Goal: Task Accomplishment & Management: Manage account settings

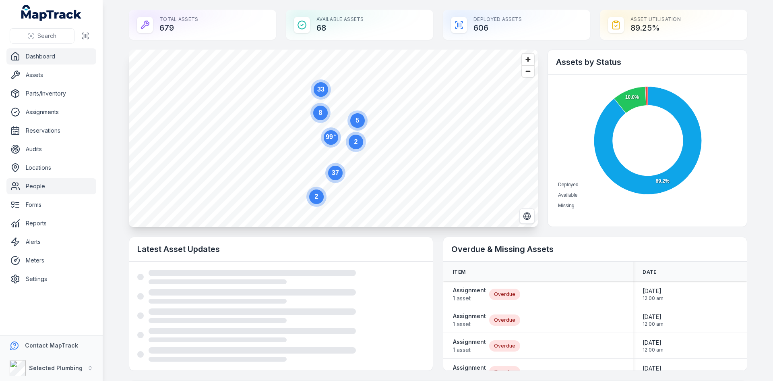
drag, startPoint x: 37, startPoint y: 186, endPoint x: 46, endPoint y: 179, distance: 10.3
click at [37, 186] on link "People" at bounding box center [51, 186] width 90 height 16
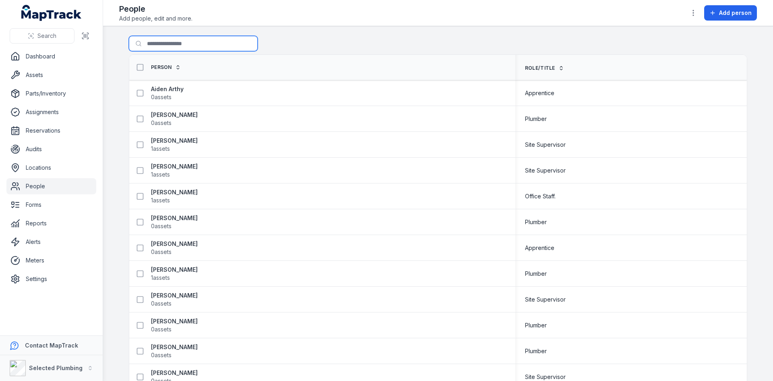
click at [164, 49] on input "Search for people" at bounding box center [193, 43] width 129 height 15
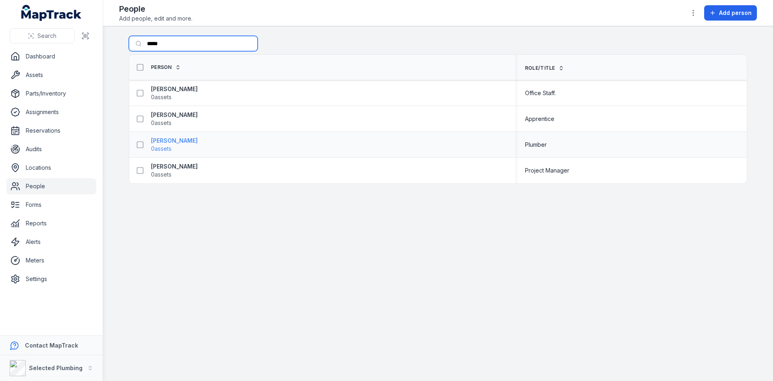
type input "*****"
click at [164, 140] on strong "[PERSON_NAME]" at bounding box center [174, 141] width 47 height 8
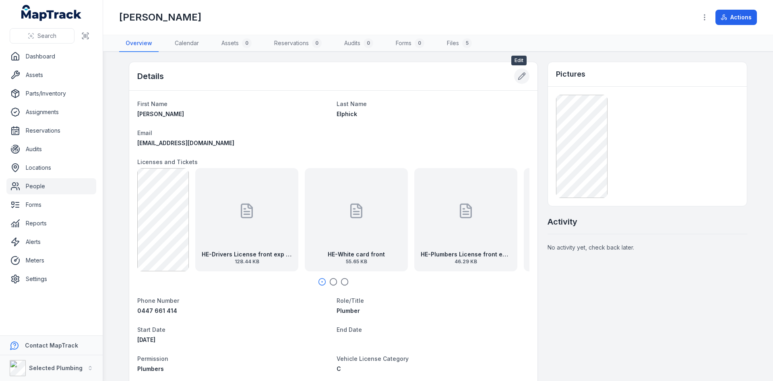
click at [522, 74] on icon at bounding box center [522, 76] width 7 height 7
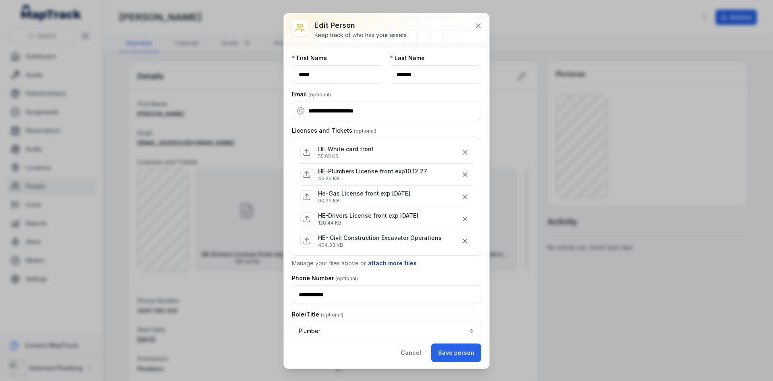
click at [395, 261] on button "attach more files" at bounding box center [393, 263] width 50 height 9
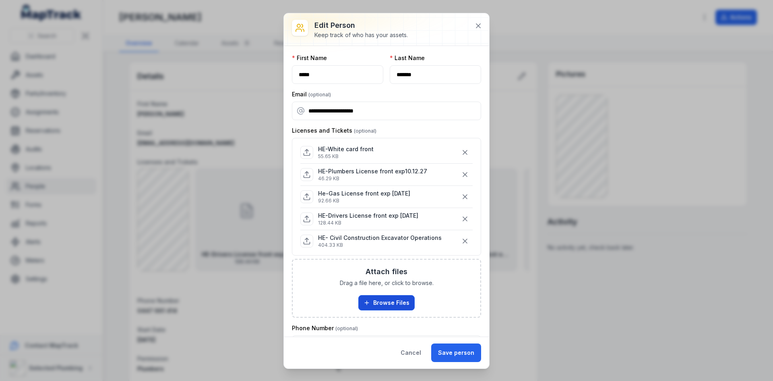
click at [401, 299] on button "Browse Files" at bounding box center [386, 302] width 56 height 15
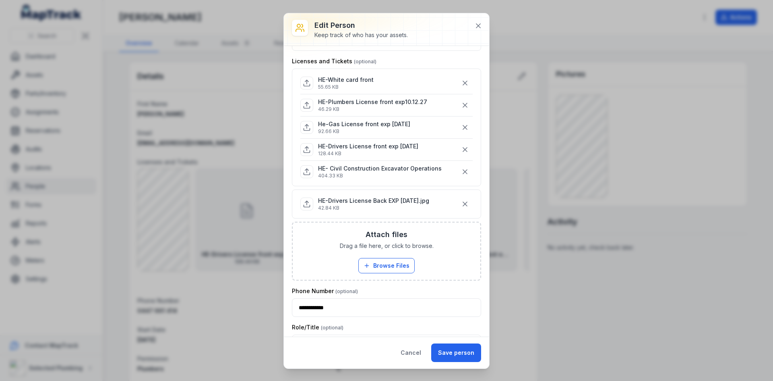
scroll to position [161, 0]
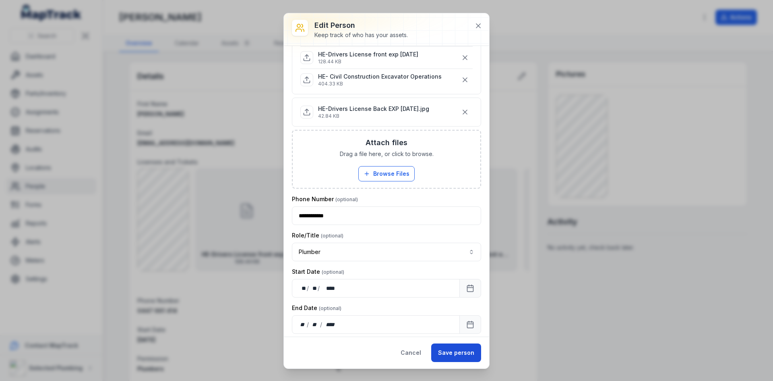
click at [452, 352] on button "Save person" at bounding box center [456, 352] width 50 height 19
